Goal: Information Seeking & Learning: Understand process/instructions

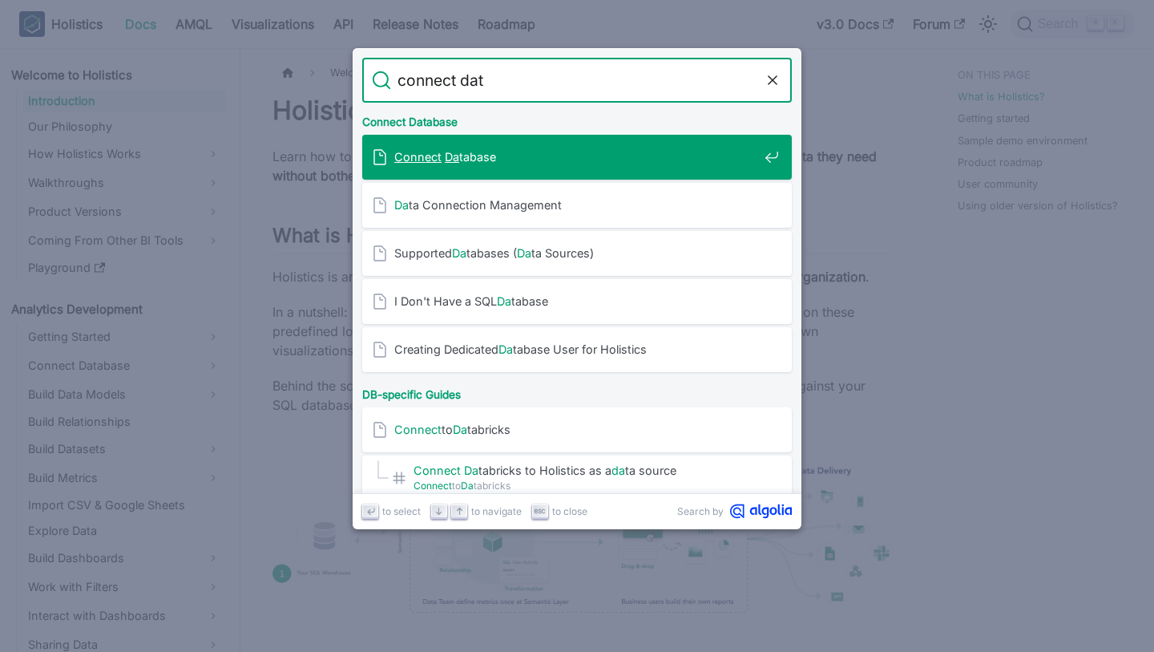
type input "connect data"
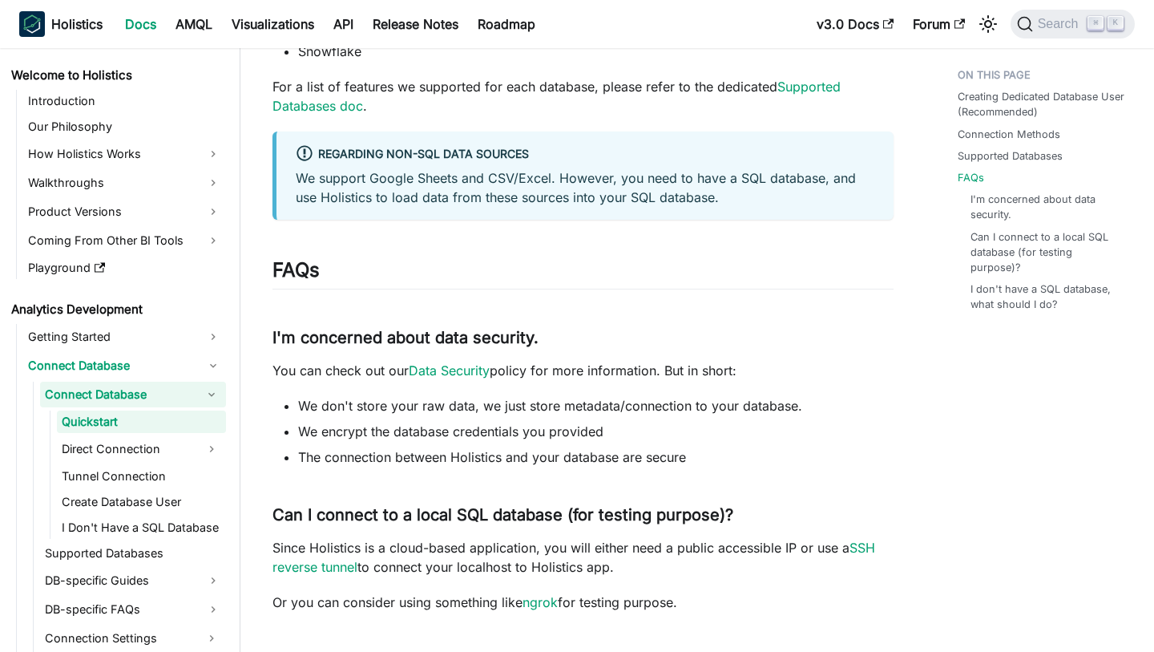
scroll to position [942, 0]
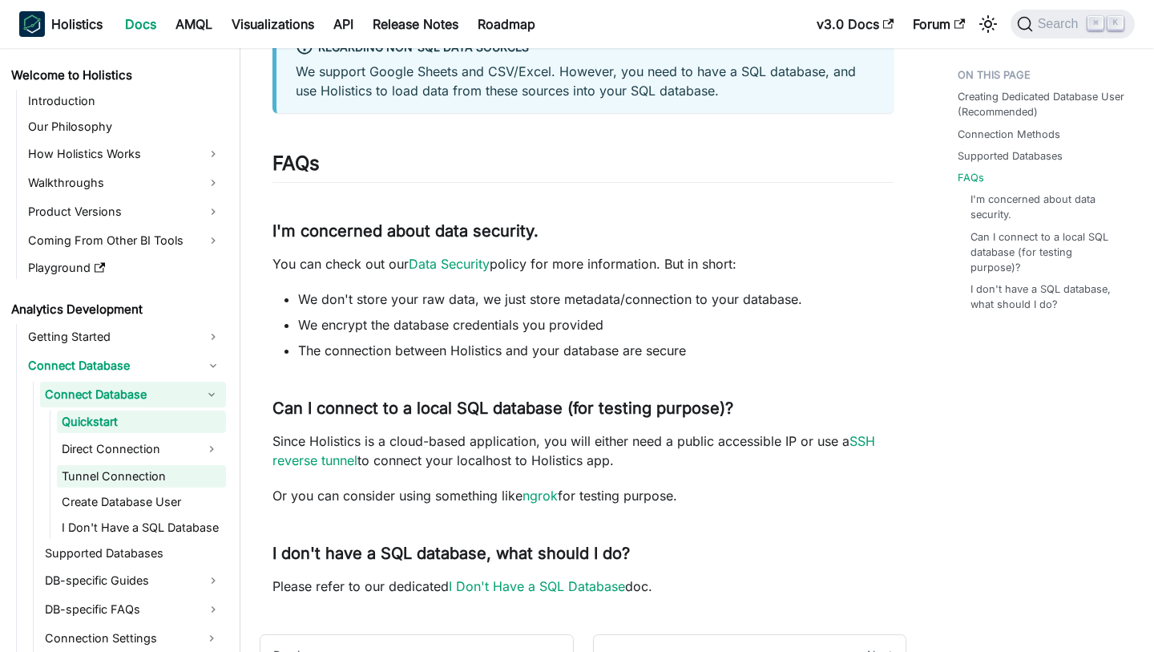
click at [180, 479] on link "Tunnel Connection" at bounding box center [141, 476] width 169 height 22
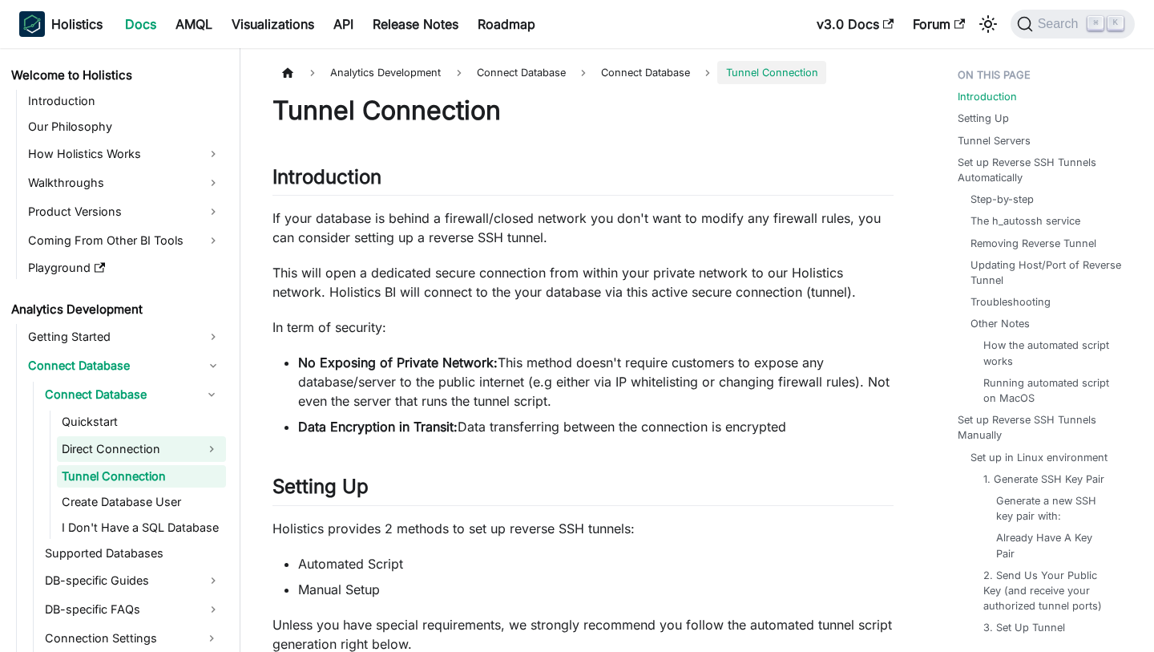
click at [180, 456] on link "Direct Connection" at bounding box center [127, 449] width 140 height 26
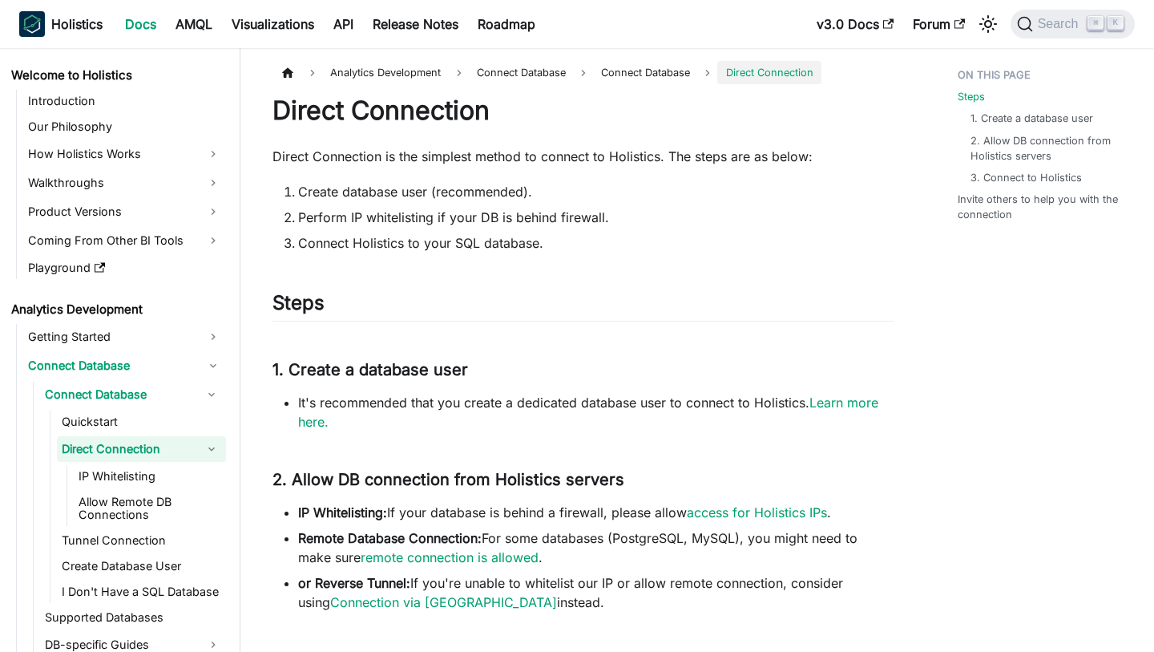
click at [640, 78] on span "Connect Database" at bounding box center [645, 73] width 89 height 12
